Goal: Task Accomplishment & Management: Use online tool/utility

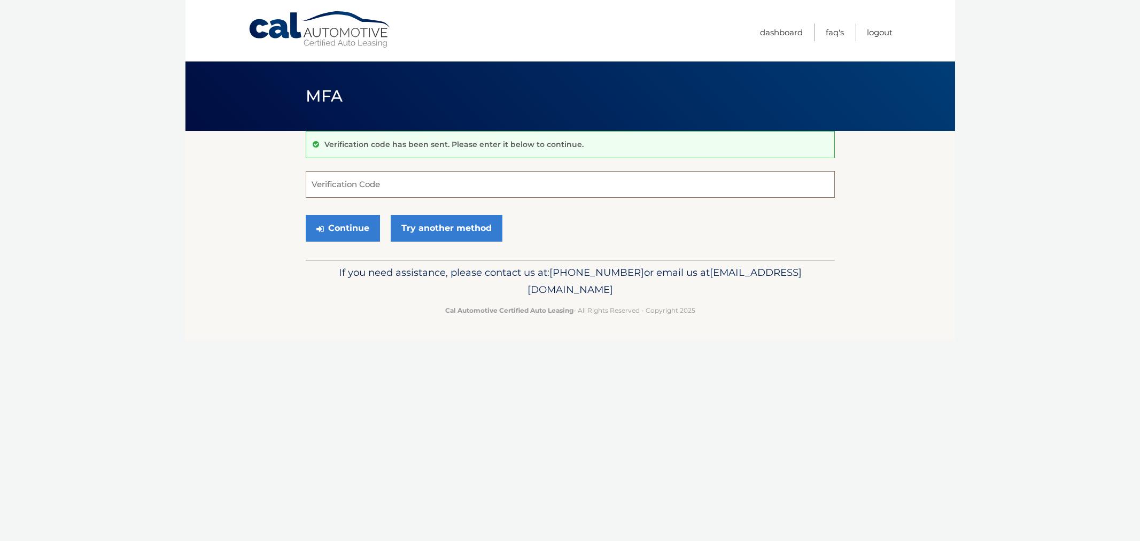
click at [340, 182] on input "Verification Code" at bounding box center [570, 184] width 529 height 27
type input "000988"
click at [306, 215] on button "Continue" at bounding box center [343, 228] width 74 height 27
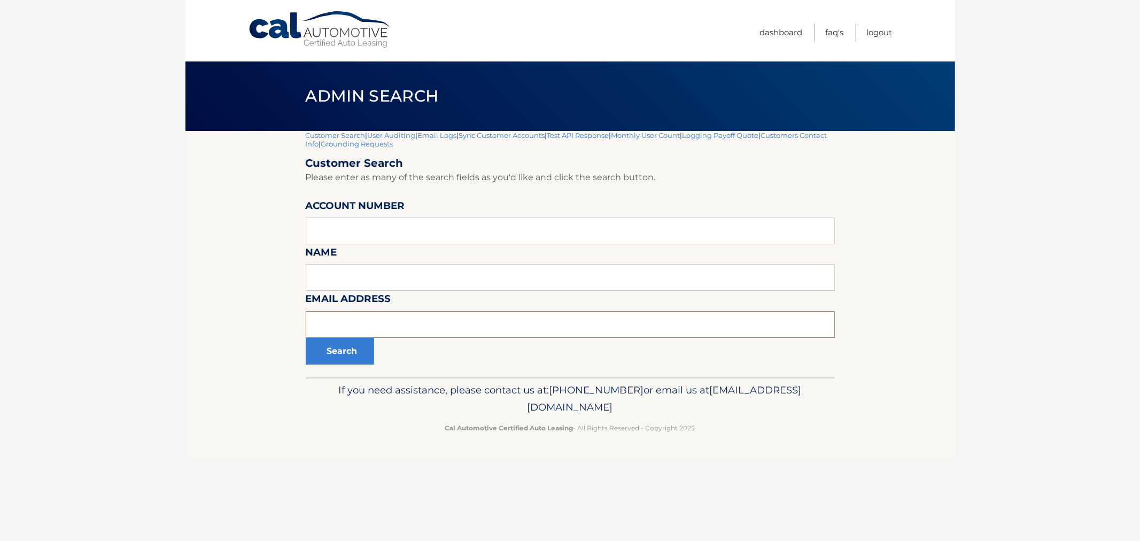
drag, startPoint x: 365, startPoint y: 315, endPoint x: 363, endPoint y: 308, distance: 7.6
click at [364, 314] on input "text" at bounding box center [570, 324] width 529 height 27
drag, startPoint x: 377, startPoint y: 344, endPoint x: 375, endPoint y: 330, distance: 14.1
click at [376, 334] on form "Customer Search Please enter as many of the search fields as you'd like and cli…" at bounding box center [570, 261] width 529 height 208
click at [375, 327] on input "text" at bounding box center [570, 324] width 529 height 27
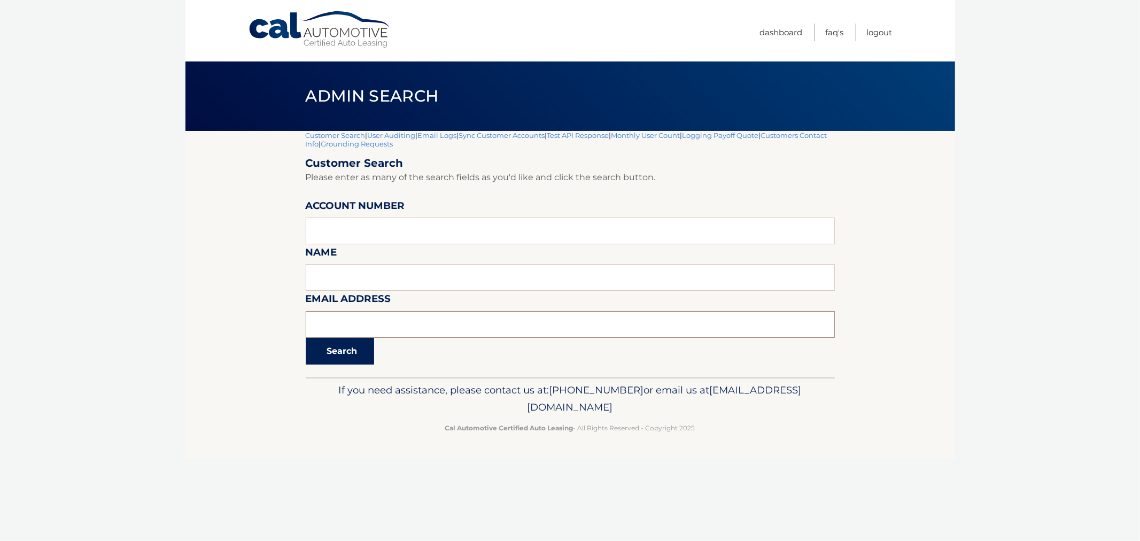
paste input "[EMAIL_ADDRESS][DOMAIN_NAME]"
type input "[EMAIL_ADDRESS][DOMAIN_NAME]"
click at [354, 349] on button "Search" at bounding box center [340, 351] width 68 height 27
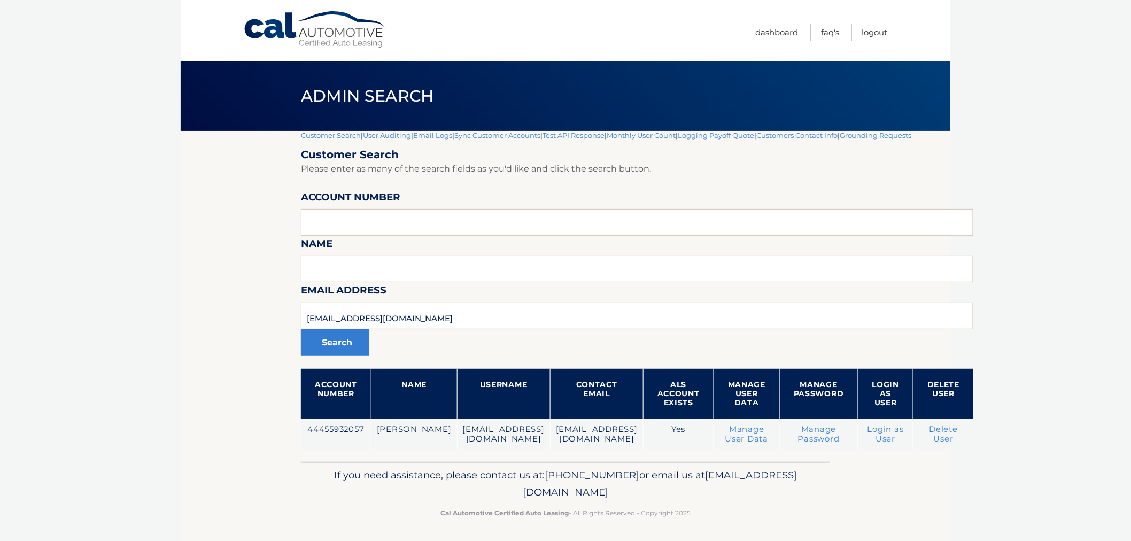
click at [338, 423] on td "44455932057" at bounding box center [336, 434] width 70 height 30
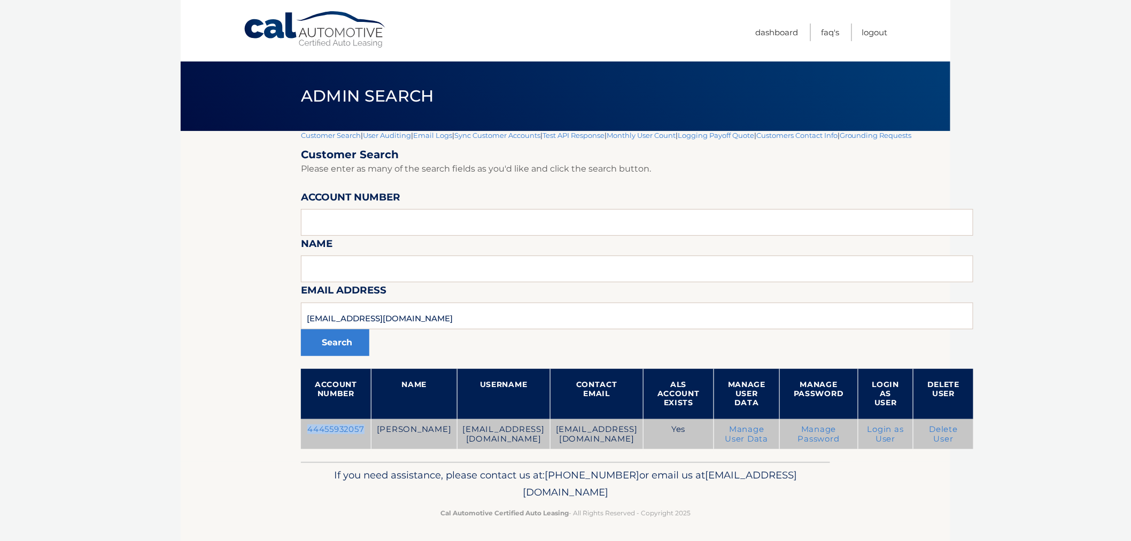
copy td "44455932057"
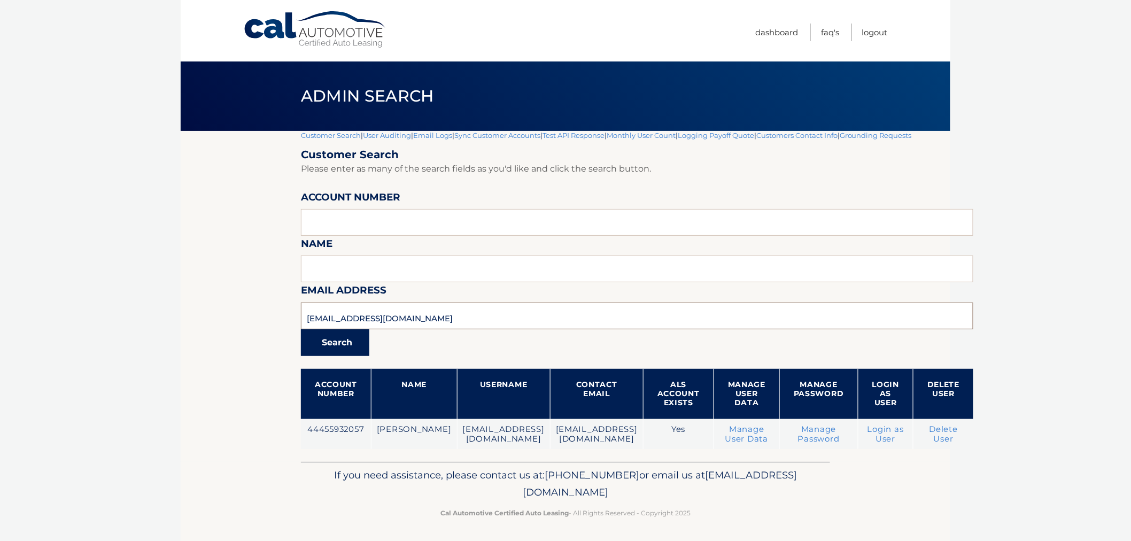
drag, startPoint x: 454, startPoint y: 311, endPoint x: 361, endPoint y: 334, distance: 95.6
click at [209, 311] on section "Customer Search | User Auditing | Email Logs | Sync Customer Accounts | Test AP…" at bounding box center [565, 296] width 769 height 331
paste input "mgrant366"
type input "mgrant366@gmail.com"
click at [340, 348] on button "Search" at bounding box center [335, 342] width 68 height 27
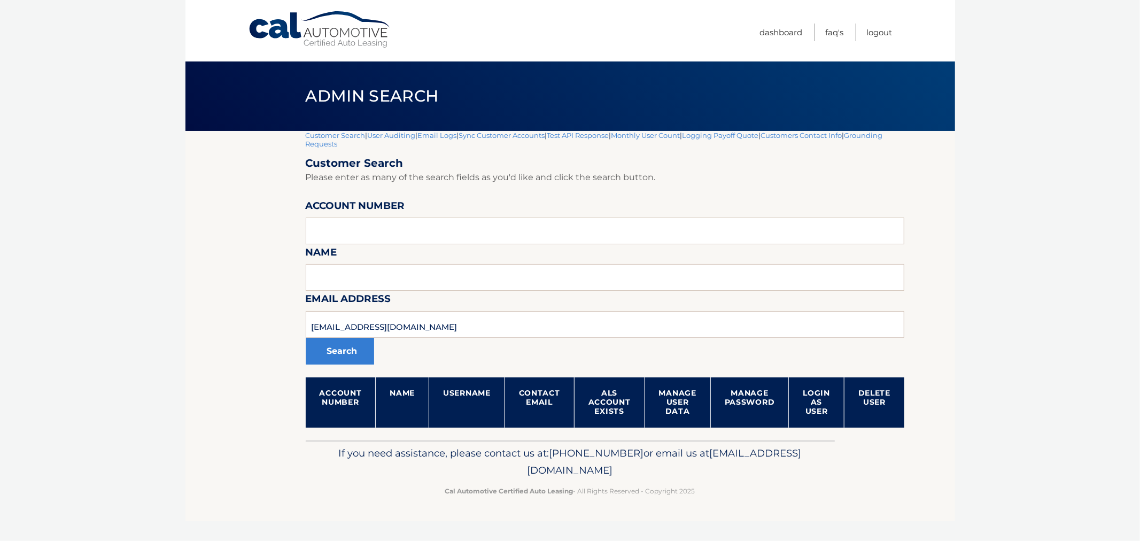
drag, startPoint x: 804, startPoint y: 509, endPoint x: 463, endPoint y: 338, distance: 381.4
click at [793, 498] on footer "If you need assistance, please contact us at: 609-807-3200 or email us at Custo…" at bounding box center [569, 480] width 769 height 81
drag, startPoint x: 454, startPoint y: 311, endPoint x: 246, endPoint y: 306, distance: 208.4
click at [244, 306] on section "Customer Search | User Auditing | Email Logs | Sync Customer Accounts | Test AP…" at bounding box center [569, 285] width 769 height 309
drag, startPoint x: 159, startPoint y: 307, endPoint x: 337, endPoint y: 140, distance: 243.8
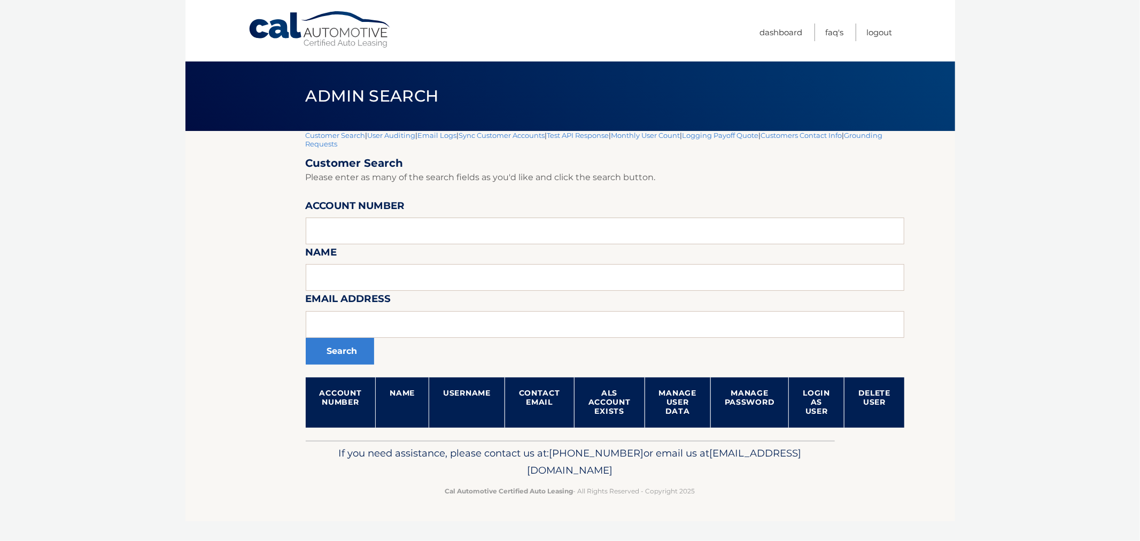
click at [173, 286] on body "Cal Automotive Menu Dashboard FAQ's Logout |" at bounding box center [570, 270] width 1140 height 541
drag, startPoint x: 492, startPoint y: 332, endPoint x: 482, endPoint y: 330, distance: 10.4
click at [482, 330] on input "text" at bounding box center [605, 324] width 599 height 27
paste input "ojperezz@hotmail.com"
type input "ojperezz@hotmail.com"
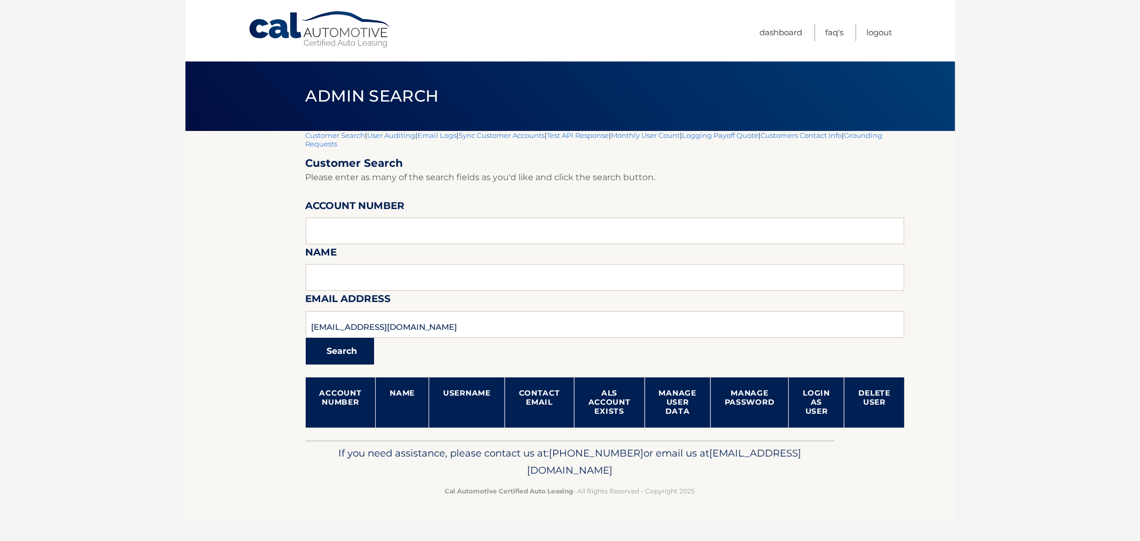
click at [354, 358] on button "Search" at bounding box center [340, 351] width 68 height 27
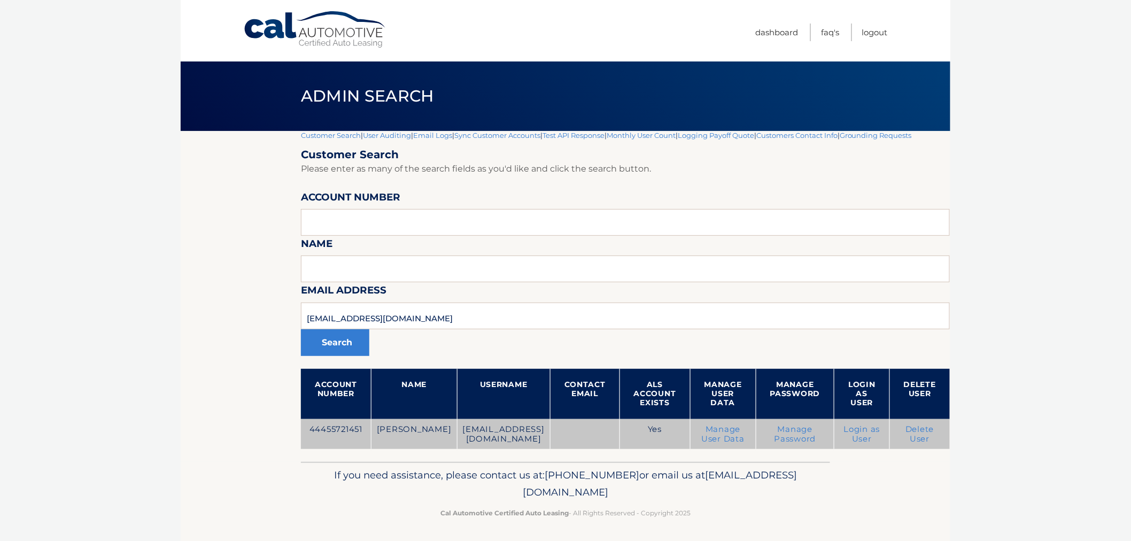
click at [349, 432] on td "44455721451" at bounding box center [336, 434] width 70 height 30
click at [349, 431] on td "44455721451" at bounding box center [336, 434] width 70 height 30
copy td "44455721451"
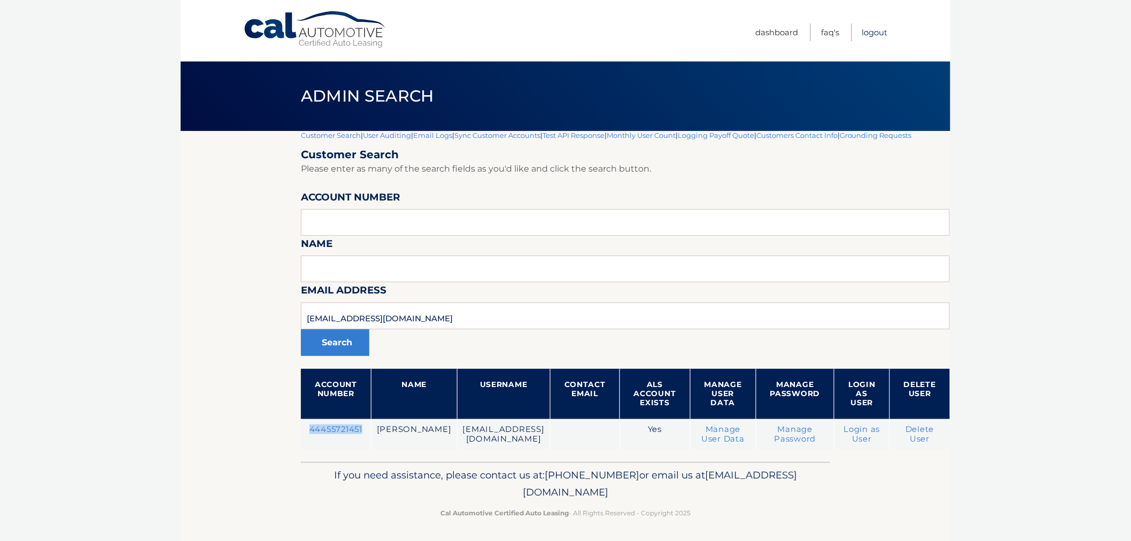
click at [877, 28] on link "Logout" at bounding box center [875, 33] width 26 height 18
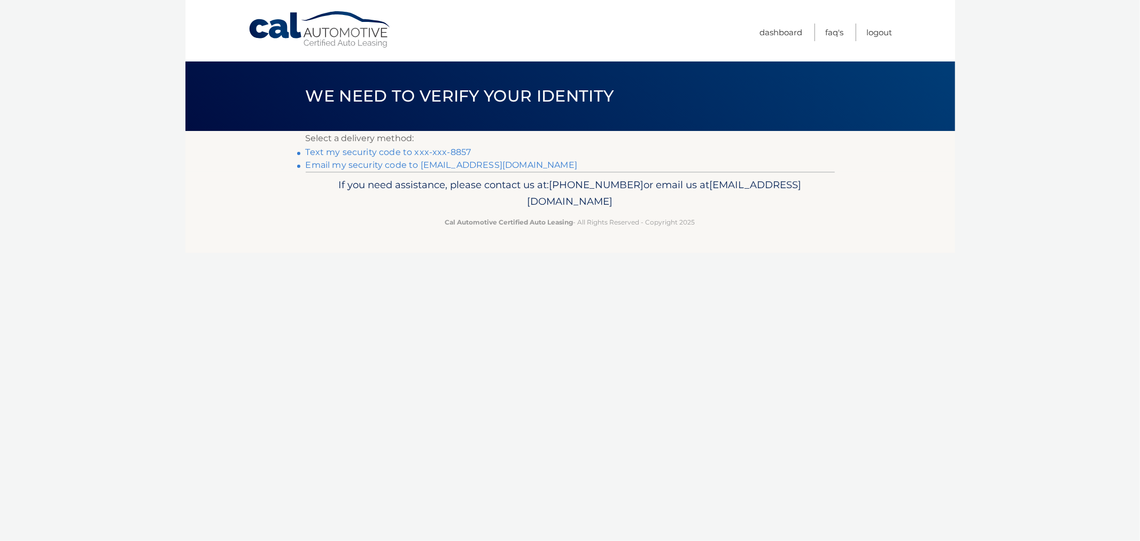
click at [326, 152] on link "Text my security code to xxx-xxx-8857" at bounding box center [389, 152] width 166 height 10
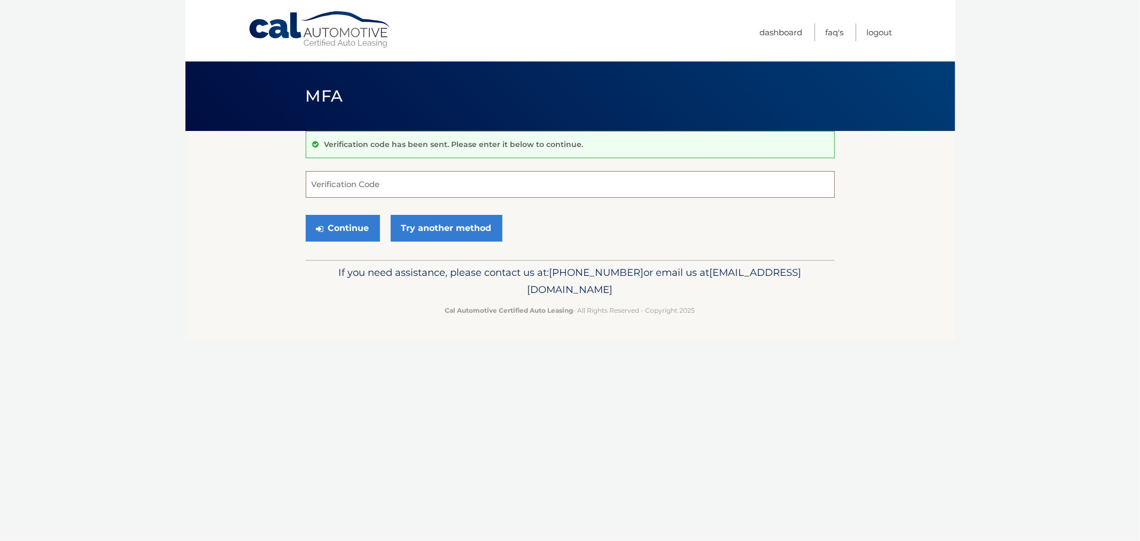
click at [366, 184] on input "Verification Code" at bounding box center [570, 184] width 529 height 27
drag, startPoint x: 303, startPoint y: 356, endPoint x: 365, endPoint y: 260, distance: 114.0
click at [303, 356] on div "Cal Automotive Menu Dashboard FAQ's Logout MFA" at bounding box center [569, 270] width 769 height 541
drag, startPoint x: 366, startPoint y: 207, endPoint x: 366, endPoint y: 194, distance: 13.4
click at [366, 201] on form "Verification Code Continue Try another method" at bounding box center [570, 209] width 529 height 76
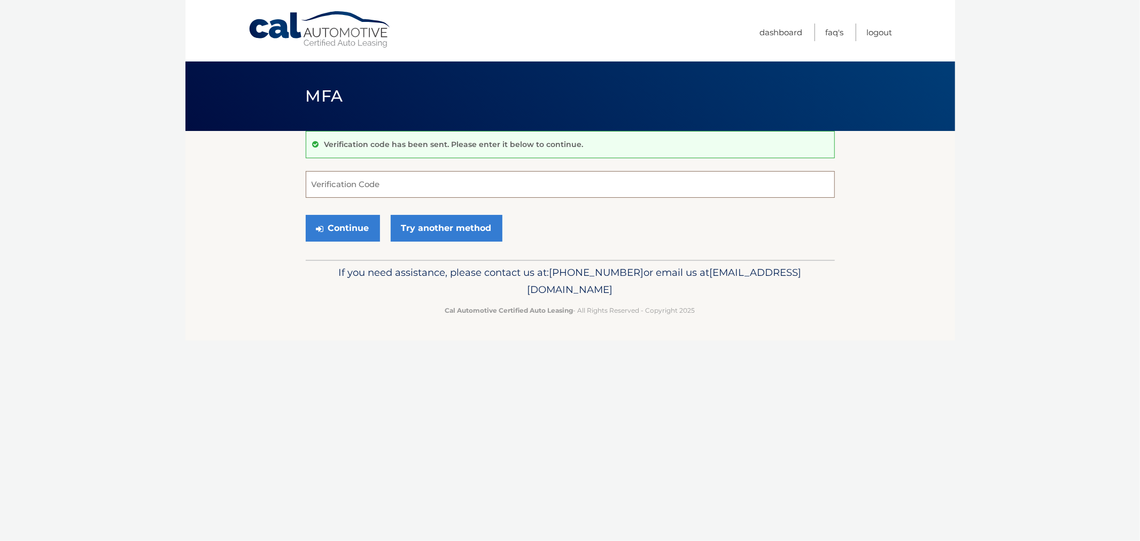
click at [365, 189] on input "Verification Code" at bounding box center [570, 184] width 529 height 27
type input "811718"
click at [306, 215] on button "Continue" at bounding box center [343, 228] width 74 height 27
